Goal: Download file/media

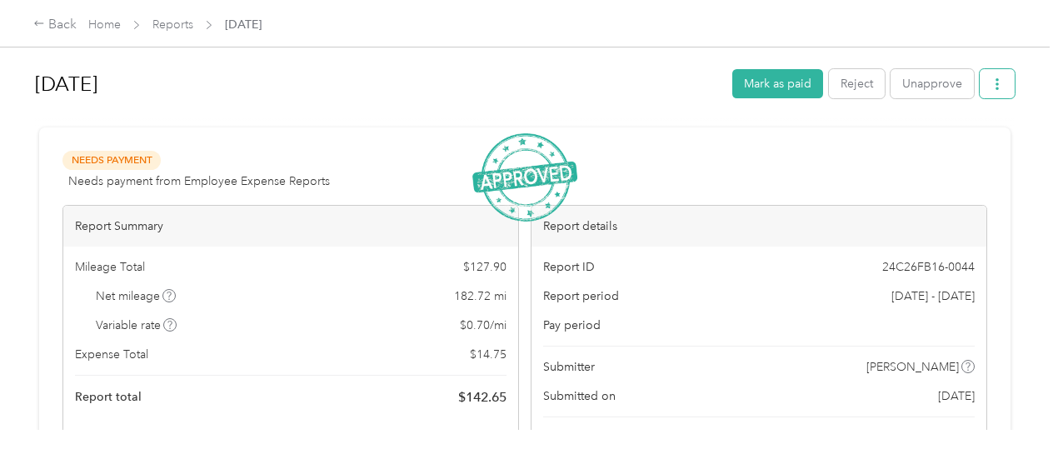
click at [991, 77] on span "button" at bounding box center [997, 84] width 12 height 14
click at [939, 139] on span "Download" at bounding box center [945, 144] width 55 height 17
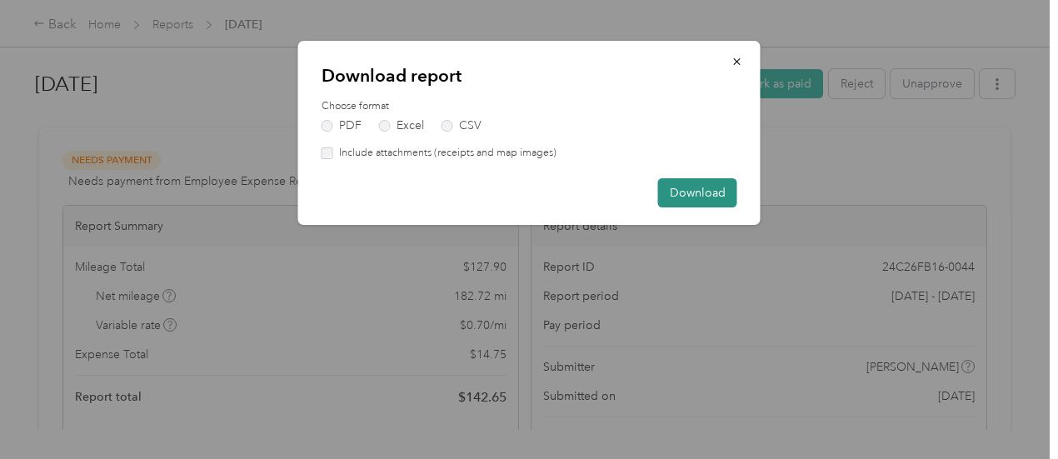
click at [722, 183] on button "Download" at bounding box center [697, 192] width 79 height 29
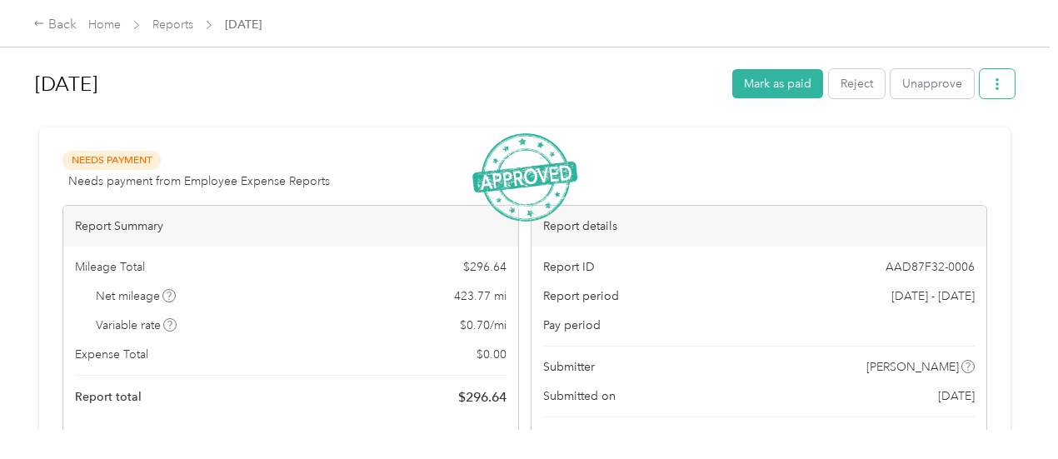
click at [1003, 82] on button "button" at bounding box center [996, 83] width 35 height 29
click at [929, 140] on span "Download" at bounding box center [945, 144] width 55 height 17
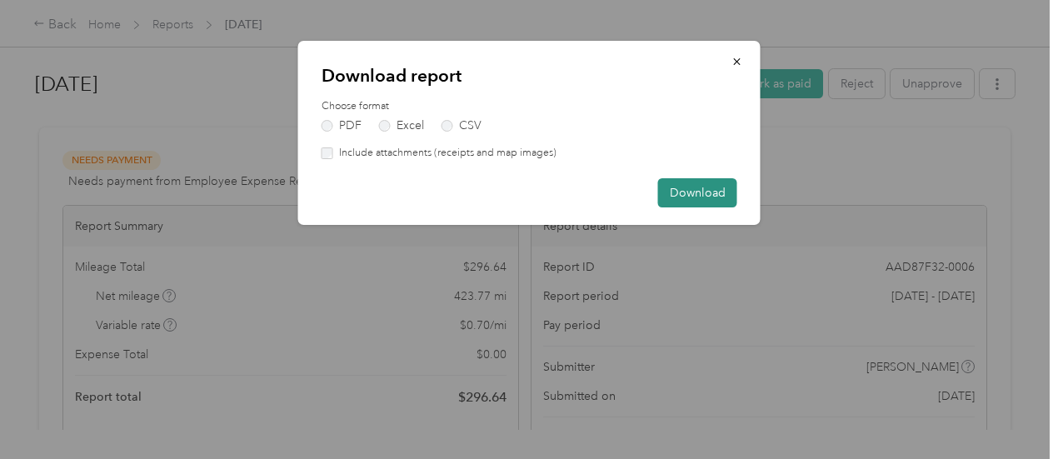
click at [724, 192] on button "Download" at bounding box center [697, 192] width 79 height 29
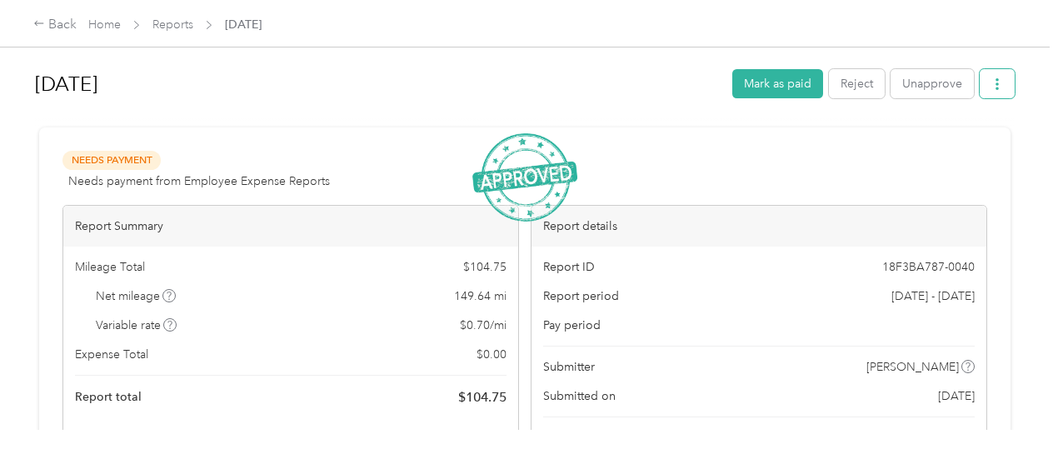
click at [993, 92] on button "button" at bounding box center [996, 83] width 35 height 29
click at [938, 143] on span "Download" at bounding box center [945, 144] width 55 height 17
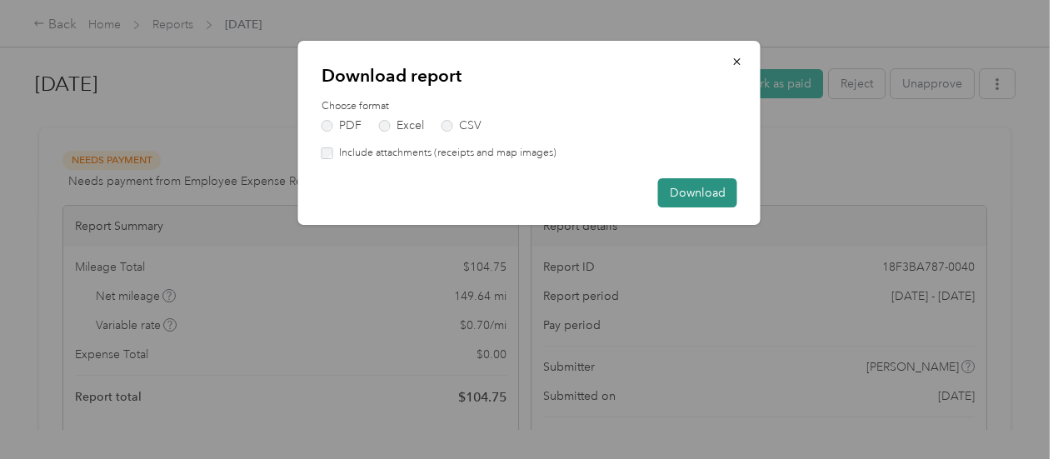
click at [705, 197] on button "Download" at bounding box center [697, 192] width 79 height 29
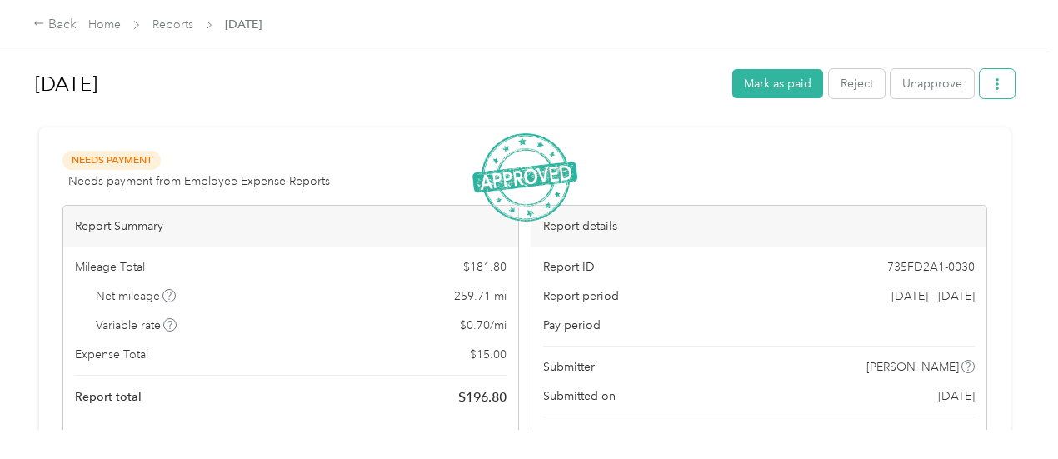
click at [983, 80] on button "button" at bounding box center [996, 83] width 35 height 29
click at [940, 146] on span "Download" at bounding box center [945, 144] width 55 height 17
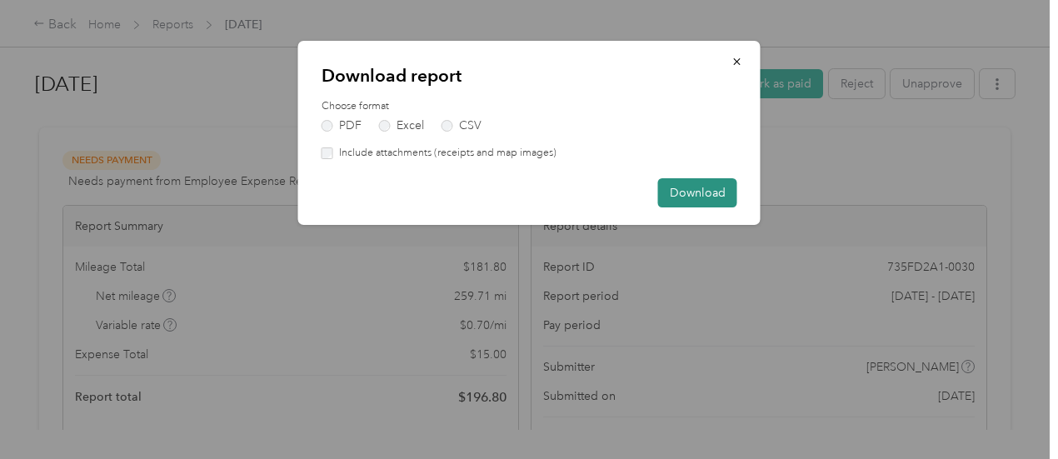
click at [726, 182] on button "Download" at bounding box center [697, 192] width 79 height 29
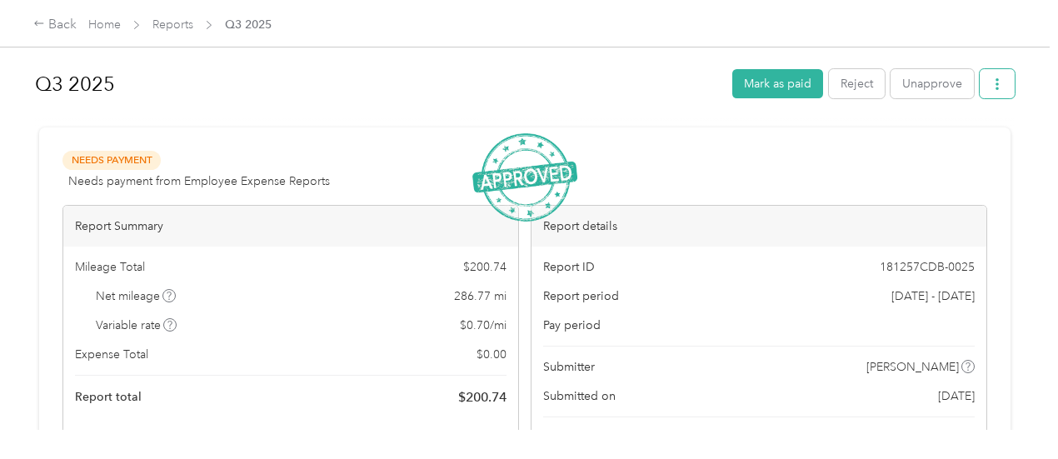
click at [987, 76] on button "button" at bounding box center [996, 83] width 35 height 29
click at [915, 139] on div "Download" at bounding box center [949, 144] width 99 height 17
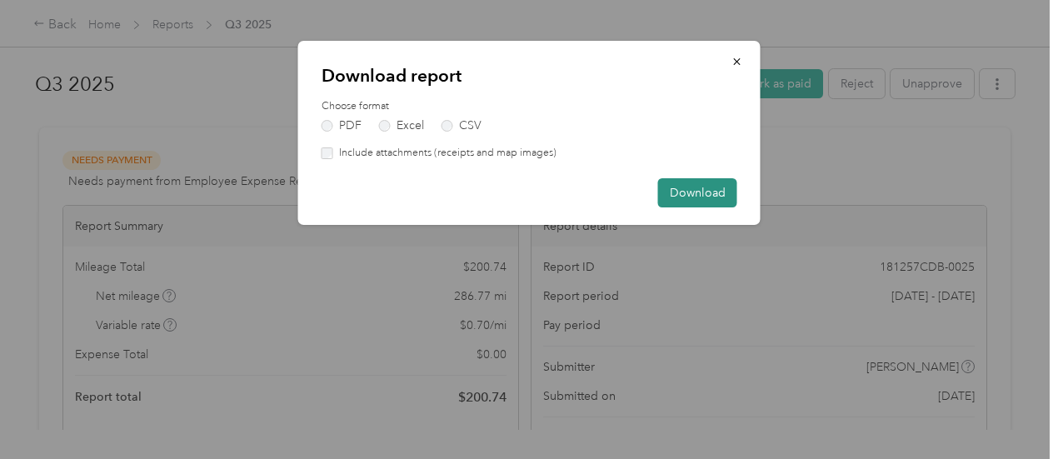
click at [706, 186] on button "Download" at bounding box center [697, 192] width 79 height 29
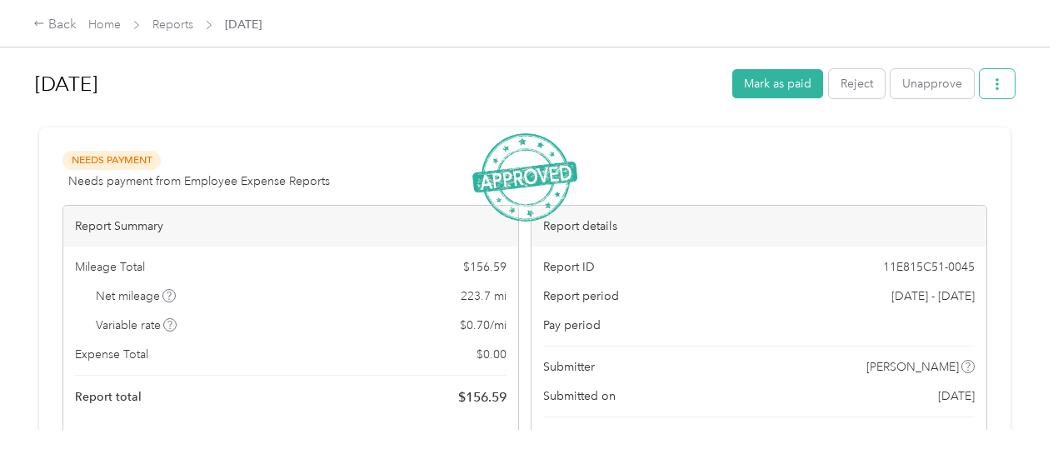
click at [995, 89] on icon "button" at bounding box center [996, 84] width 3 height 12
click at [948, 139] on span "Download" at bounding box center [945, 144] width 55 height 17
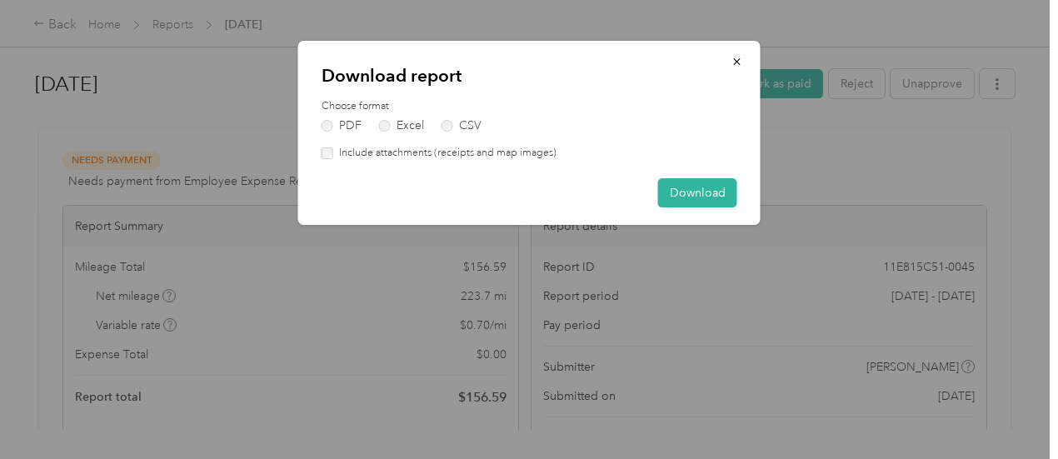
click at [656, 185] on div "Download" at bounding box center [529, 192] width 416 height 29
click at [679, 192] on button "Download" at bounding box center [697, 192] width 79 height 29
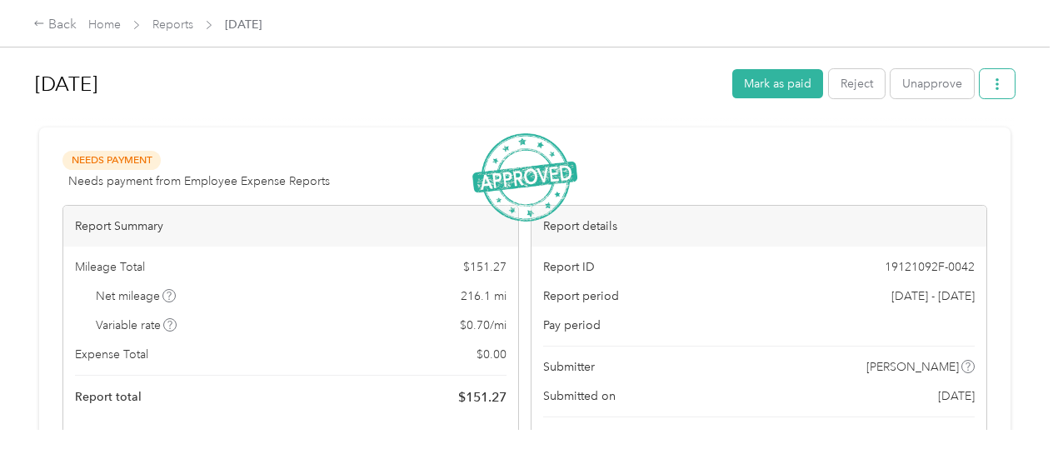
click at [996, 74] on button "button" at bounding box center [996, 83] width 35 height 29
click at [953, 133] on li "Download" at bounding box center [950, 144] width 122 height 29
click at [946, 144] on span "Download" at bounding box center [945, 144] width 55 height 17
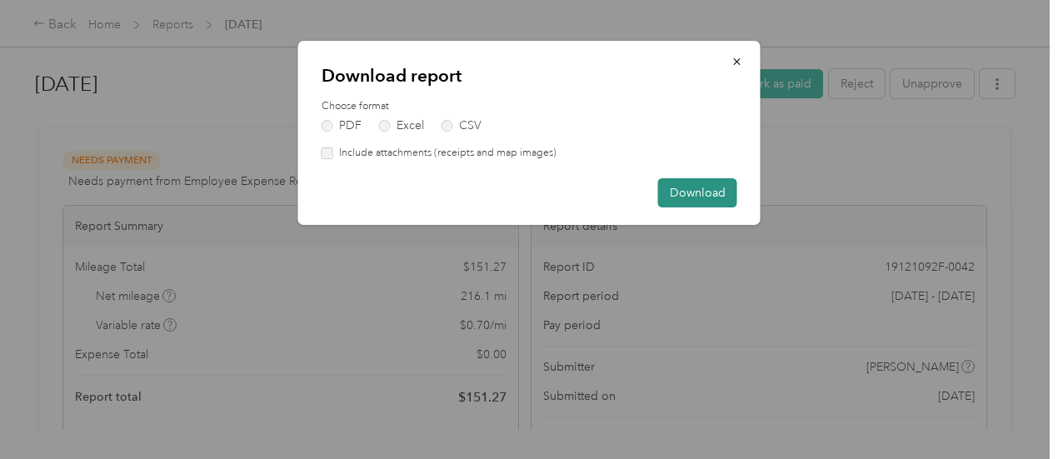
click at [687, 192] on button "Download" at bounding box center [697, 192] width 79 height 29
